Goal: Transaction & Acquisition: Register for event/course

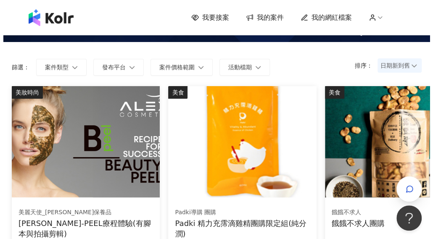
scroll to position [126, 0]
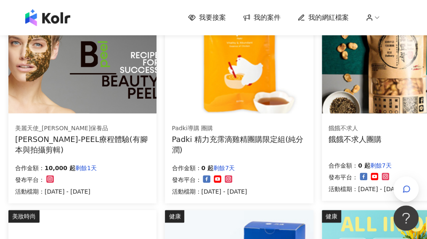
drag, startPoint x: 113, startPoint y: 140, endPoint x: 86, endPoint y: 131, distance: 29.0
click at [86, 131] on div "美麗天使_[PERSON_NAME]保養品" at bounding box center [82, 128] width 135 height 8
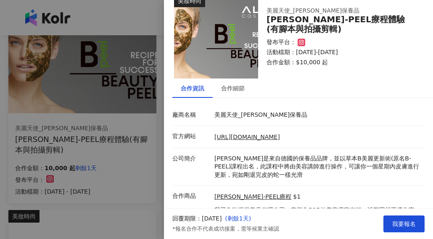
scroll to position [0, 0]
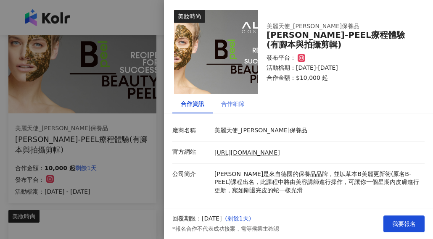
click at [221, 103] on div "合作細節" at bounding box center [233, 103] width 40 height 19
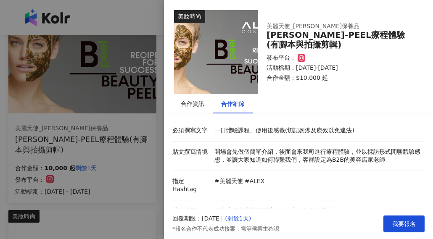
scroll to position [40, 0]
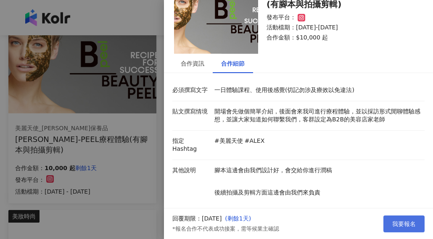
click at [406, 227] on span "我要報名" at bounding box center [404, 224] width 24 height 7
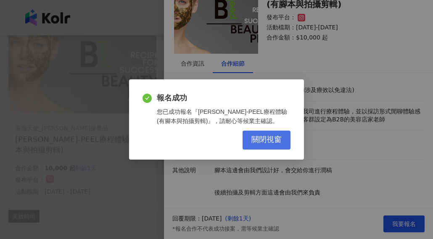
click at [262, 141] on span "關閉視窗" at bounding box center [266, 139] width 30 height 9
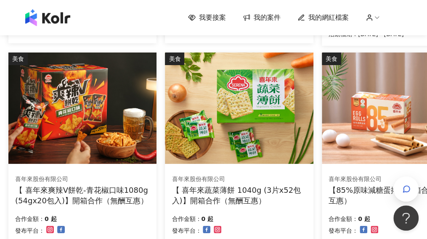
scroll to position [462, 0]
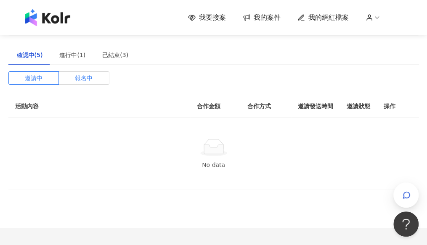
click at [80, 82] on span "報名中" at bounding box center [84, 78] width 18 height 13
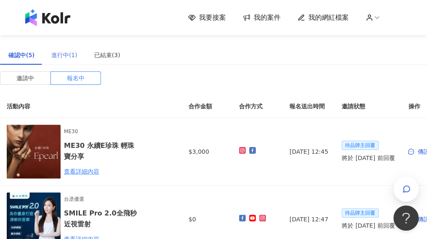
click at [68, 60] on div "進行中(1)" at bounding box center [64, 54] width 43 height 19
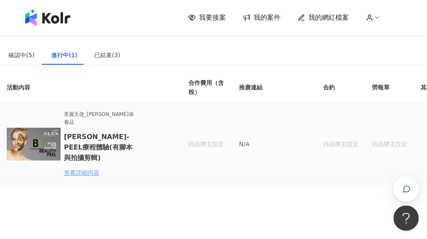
click at [92, 168] on div "查看詳細內容" at bounding box center [101, 172] width 74 height 9
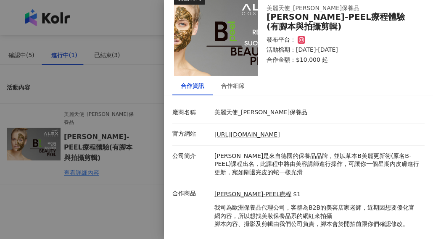
scroll to position [34, 0]
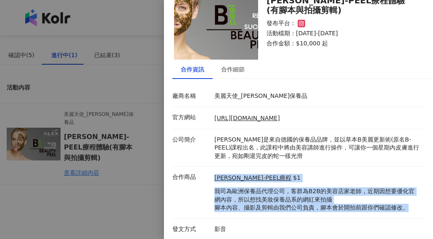
drag, startPoint x: 213, startPoint y: 193, endPoint x: 421, endPoint y: 209, distance: 208.7
click at [421, 209] on div "廠商名稱 美麗天使_ALEX保養品 官方網站 https://brand.beautyangel-tw.com/news-item.php?id=26 公司簡…" at bounding box center [298, 163] width 269 height 154
click at [404, 209] on p "我司為歐洲保養品代理公司，客群為B2B的美容店家老師，近期因想要優化官網內容，所以想找美妝保養品系的網紅來拍攝 腳本內容、攝影及剪輯由我們公司負責，腳本會於開…" at bounding box center [317, 199] width 206 height 25
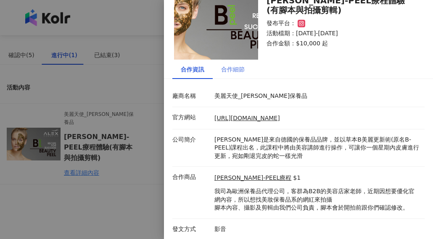
click at [236, 74] on div "合作細節" at bounding box center [233, 69] width 40 height 19
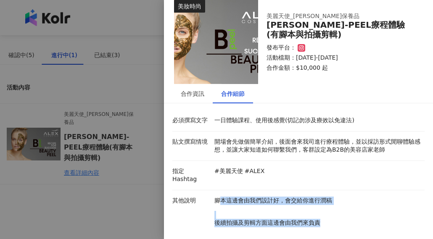
drag, startPoint x: 218, startPoint y: 193, endPoint x: 348, endPoint y: 216, distance: 132.8
click at [348, 216] on p "腳本這邊會由我們設計好，會交給你進行潤稿 後續拍攝及剪輯方面這邊會由我們來負責" at bounding box center [317, 219] width 206 height 45
click at [348, 219] on p "後續拍攝及剪輯方面這邊會由我們來負責" at bounding box center [317, 223] width 206 height 8
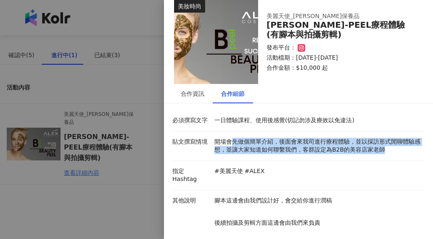
drag, startPoint x: 233, startPoint y: 138, endPoint x: 418, endPoint y: 152, distance: 185.4
click at [418, 152] on div "必須撰寫文字 一日體驗課程、使用後感覺(切記勿涉及療效以免違法) 貼文撰寫情境 開場會先做個簡單介紹，後面會來我司進行療程體驗，並以採訪形式閒聊體驗感想，並讓…" at bounding box center [298, 178] width 269 height 137
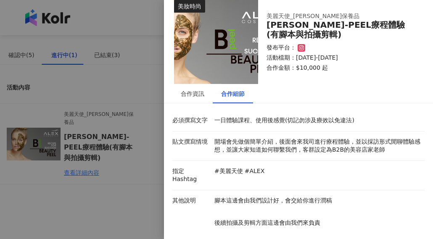
click at [110, 107] on div at bounding box center [216, 119] width 433 height 239
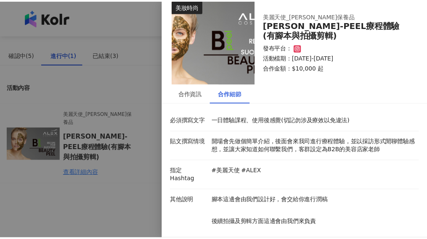
scroll to position [0, 0]
